Goal: Information Seeking & Learning: Learn about a topic

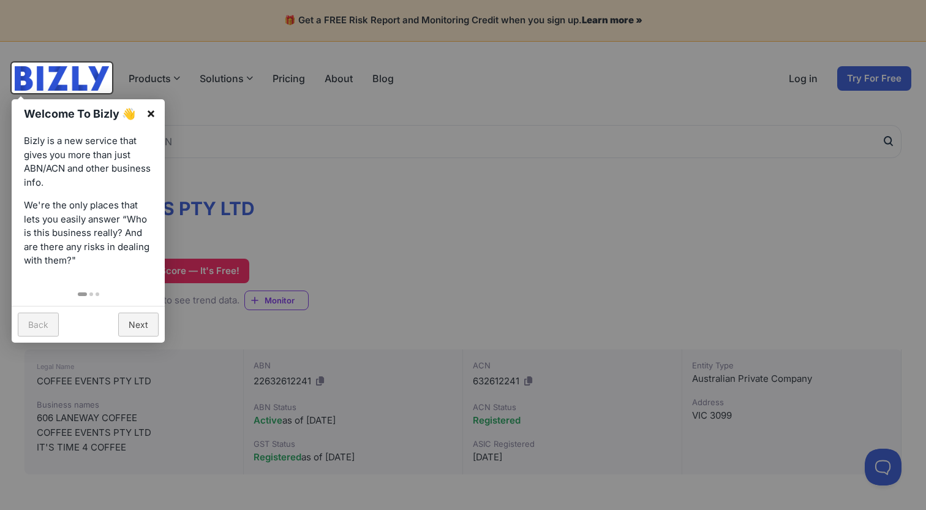
click at [151, 113] on link "×" at bounding box center [151, 113] width 28 height 28
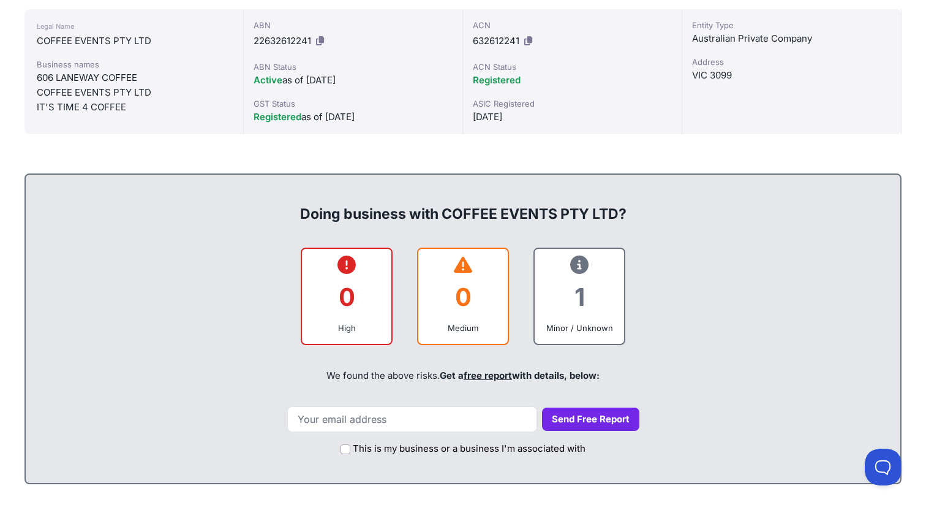
scroll to position [341, 0]
click at [580, 264] on icon at bounding box center [579, 264] width 18 height 1
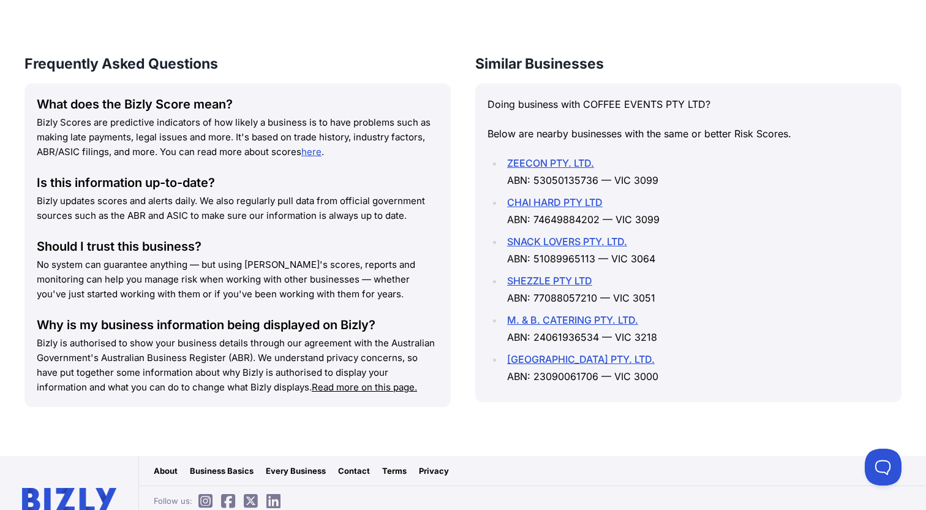
scroll to position [1649, 0]
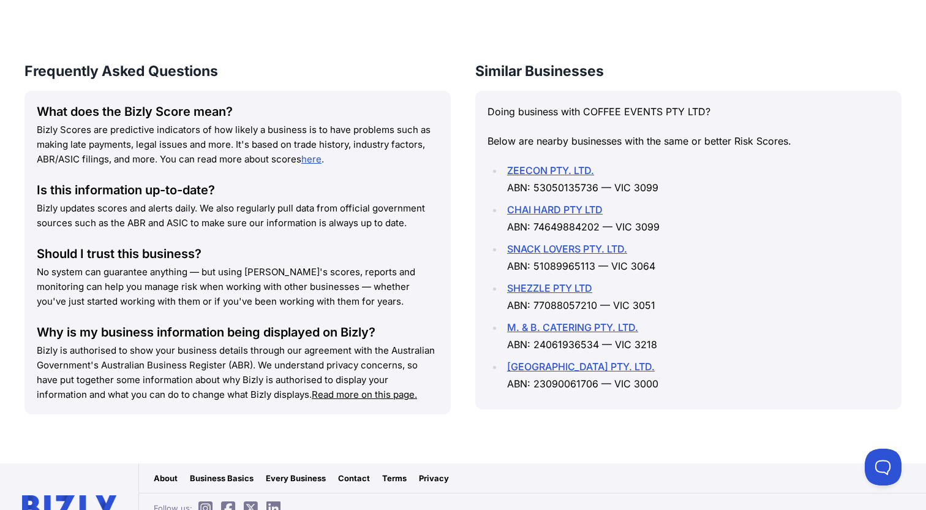
click at [314, 153] on link "here" at bounding box center [311, 159] width 20 height 12
click at [554, 203] on link "CHAI HARD PTY LTD" at bounding box center [555, 209] width 96 height 12
click at [598, 321] on link "M. & B. CATERING PTY. LTD." at bounding box center [572, 327] width 131 height 12
click at [655, 360] on link "[GEOGRAPHIC_DATA] PTY. LTD." at bounding box center [581, 366] width 148 height 12
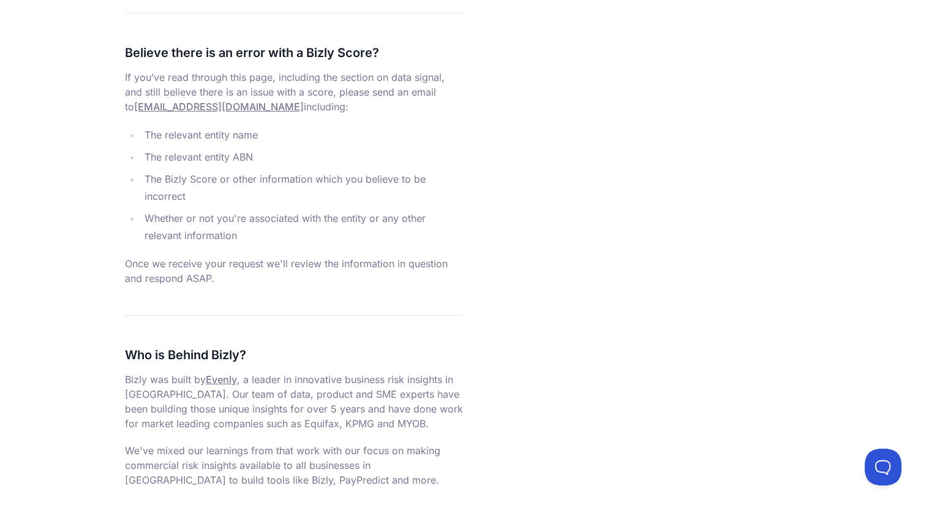
scroll to position [4253, 0]
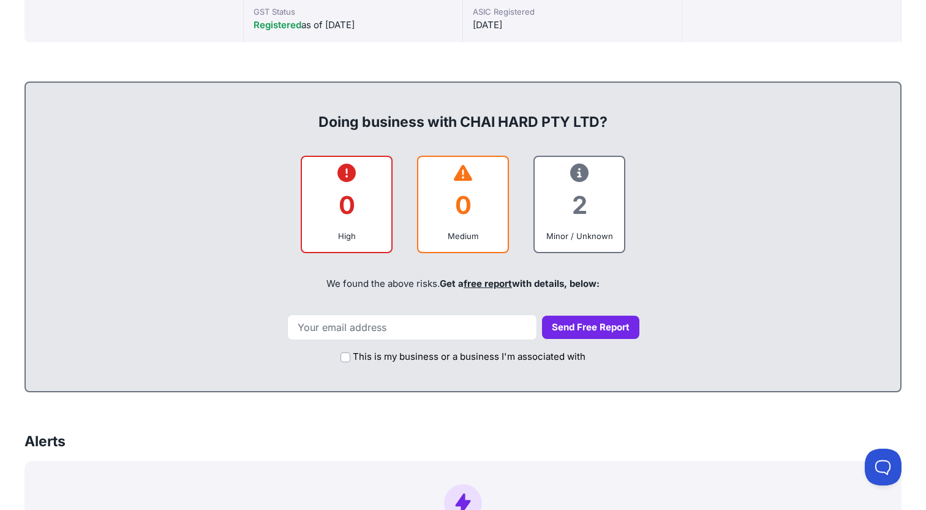
scroll to position [434, 0]
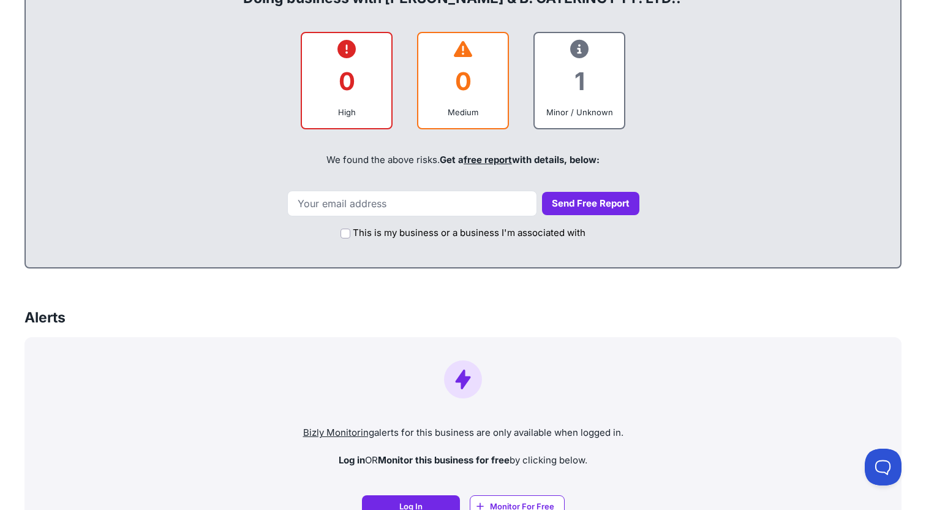
scroll to position [581, 0]
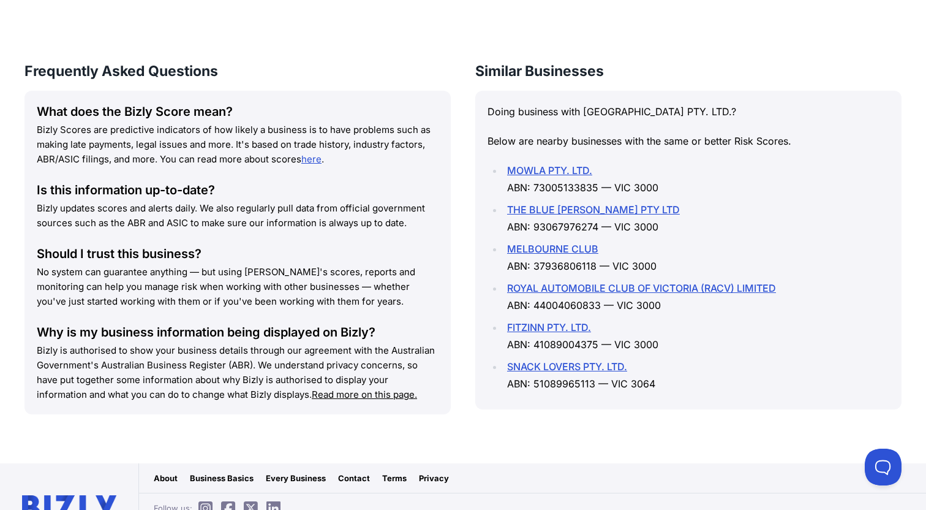
scroll to position [1650, 0]
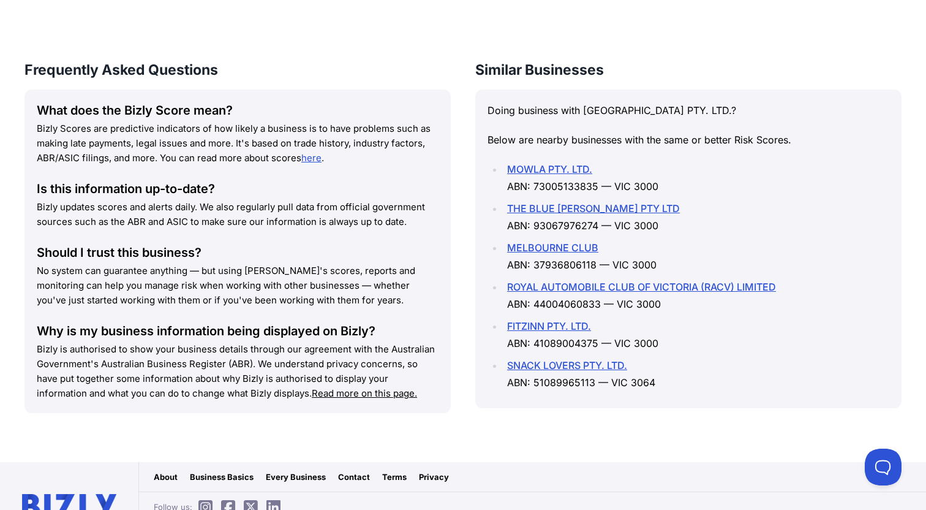
click at [629, 293] on link "ROYAL AUTOMOBILE CLUB OF VICTORIA (RACV) LIMITED" at bounding box center [641, 287] width 269 height 12
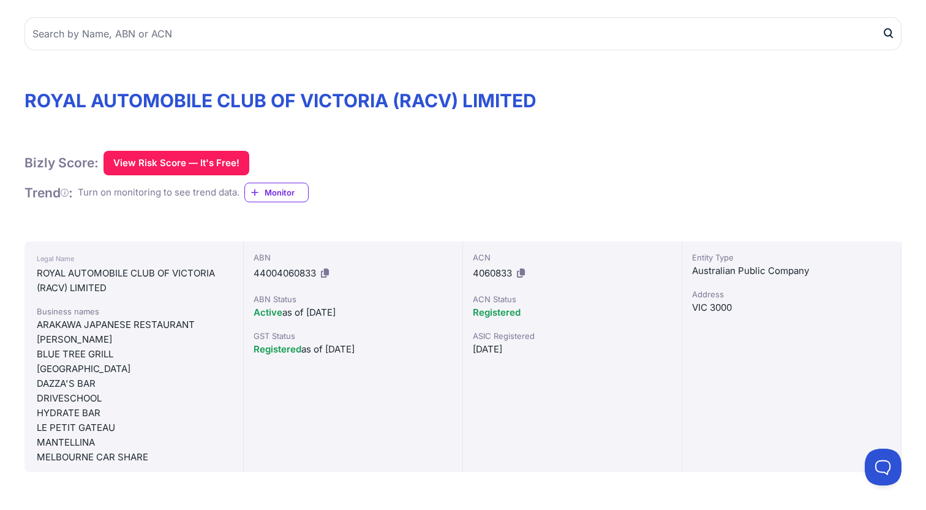
scroll to position [110, 0]
